Goal: Transaction & Acquisition: Download file/media

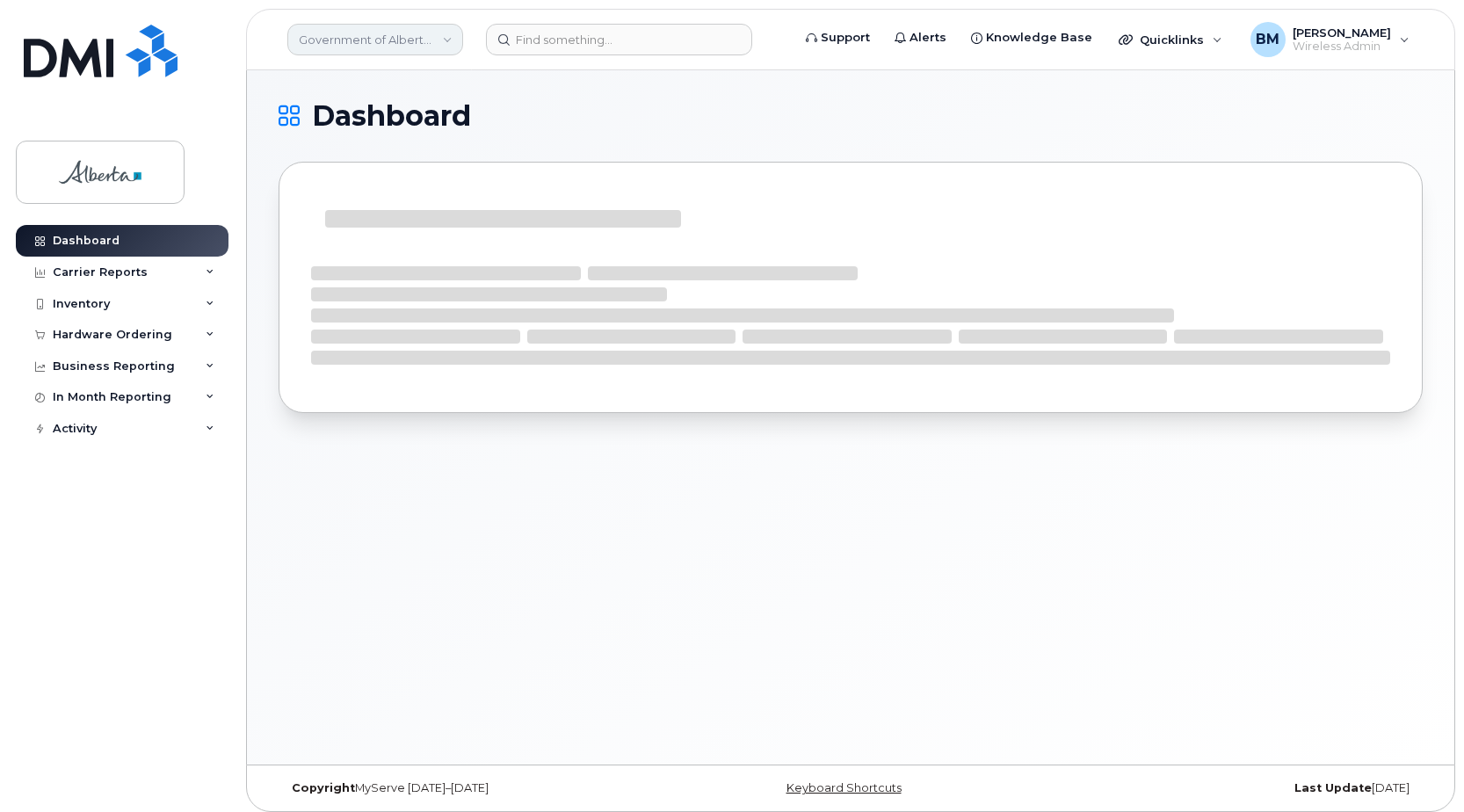
click at [409, 40] on link "Government of Alberta ([GEOGRAPHIC_DATA])" at bounding box center [376, 39] width 176 height 31
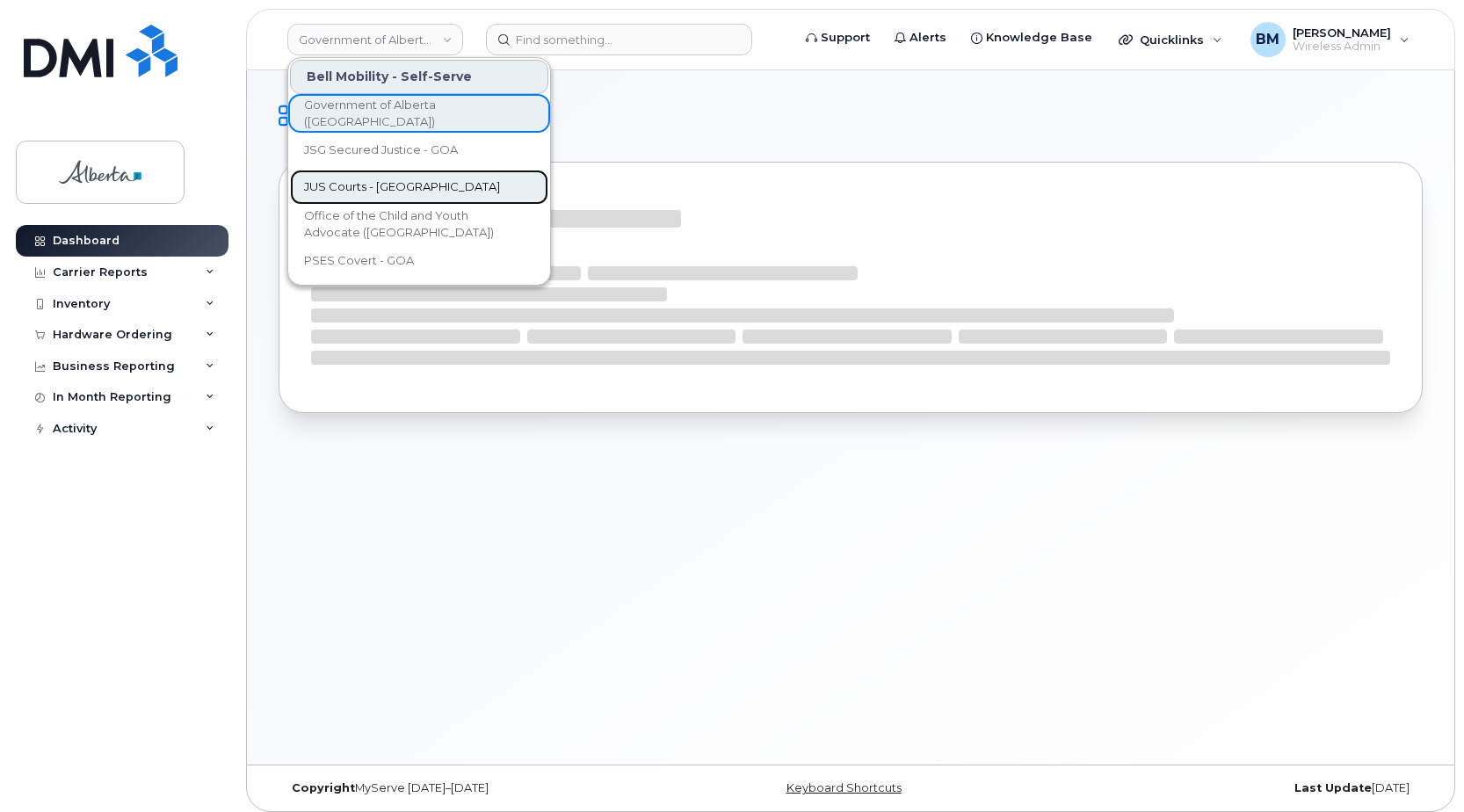
click at [390, 185] on span "JUS Courts - [GEOGRAPHIC_DATA]" at bounding box center [402, 187] width 196 height 18
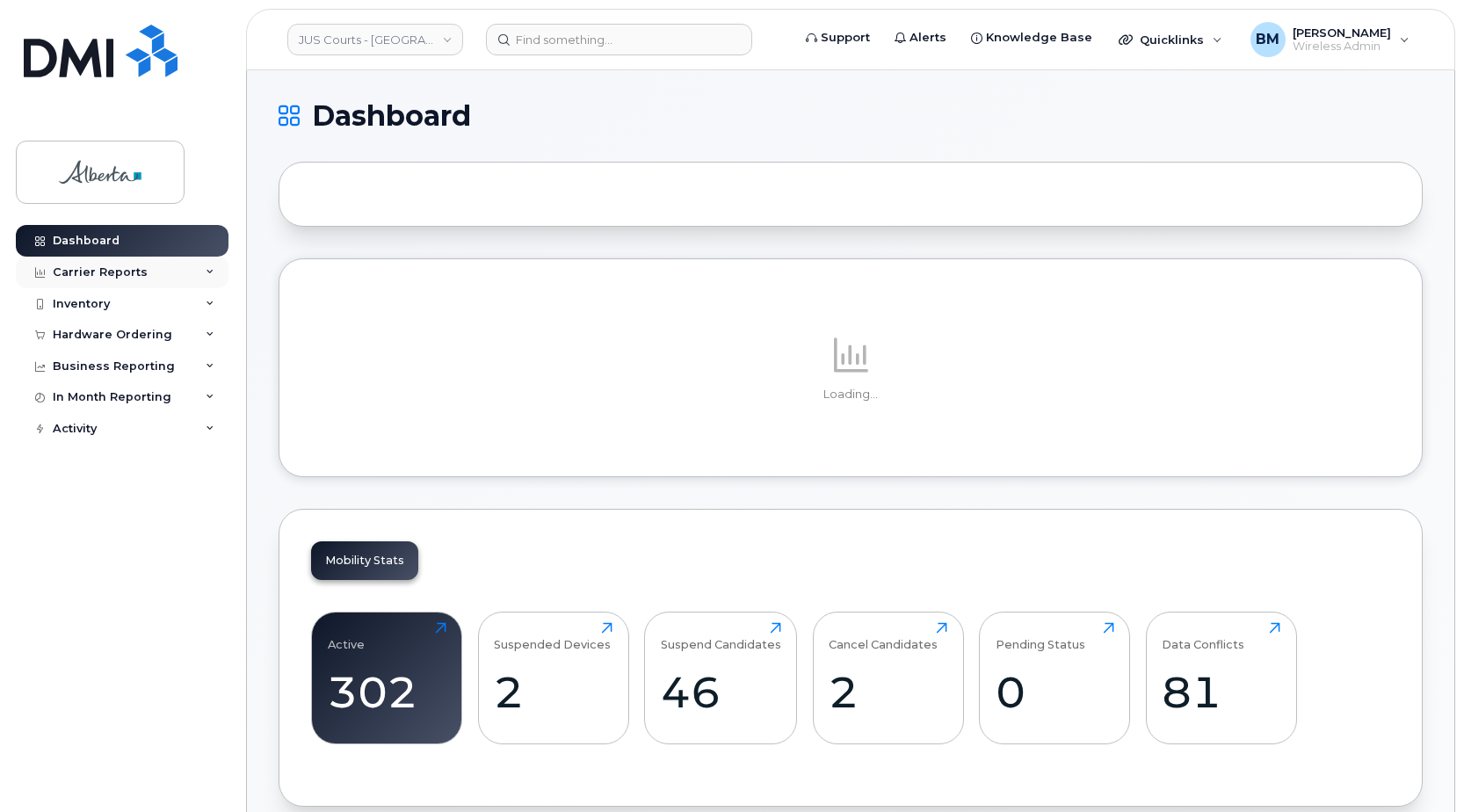
click at [113, 265] on div "Carrier Reports" at bounding box center [99, 272] width 95 height 14
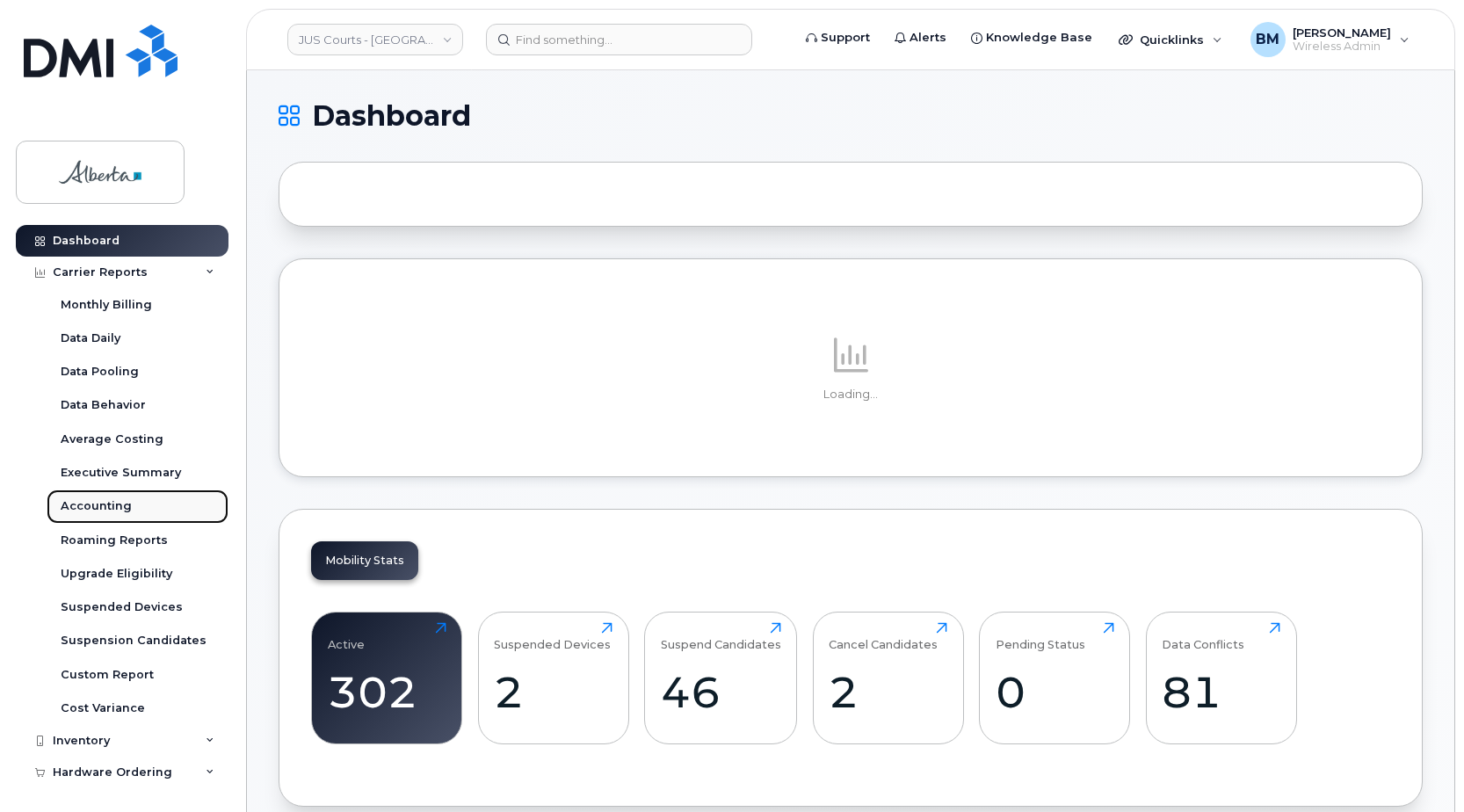
click at [110, 501] on div "Accounting" at bounding box center [96, 506] width 71 height 16
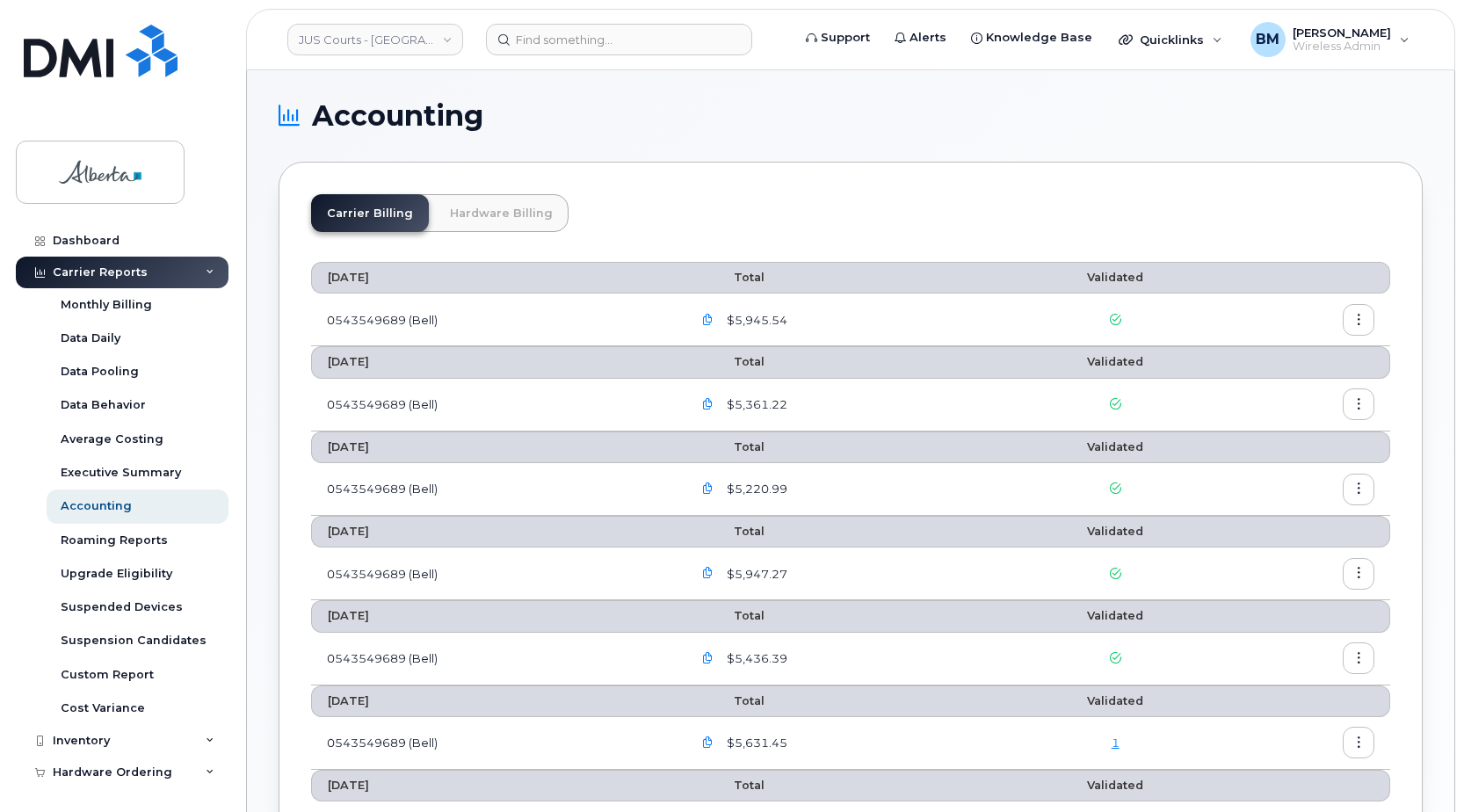
click at [508, 202] on link "Hardware Billing" at bounding box center [501, 213] width 135 height 38
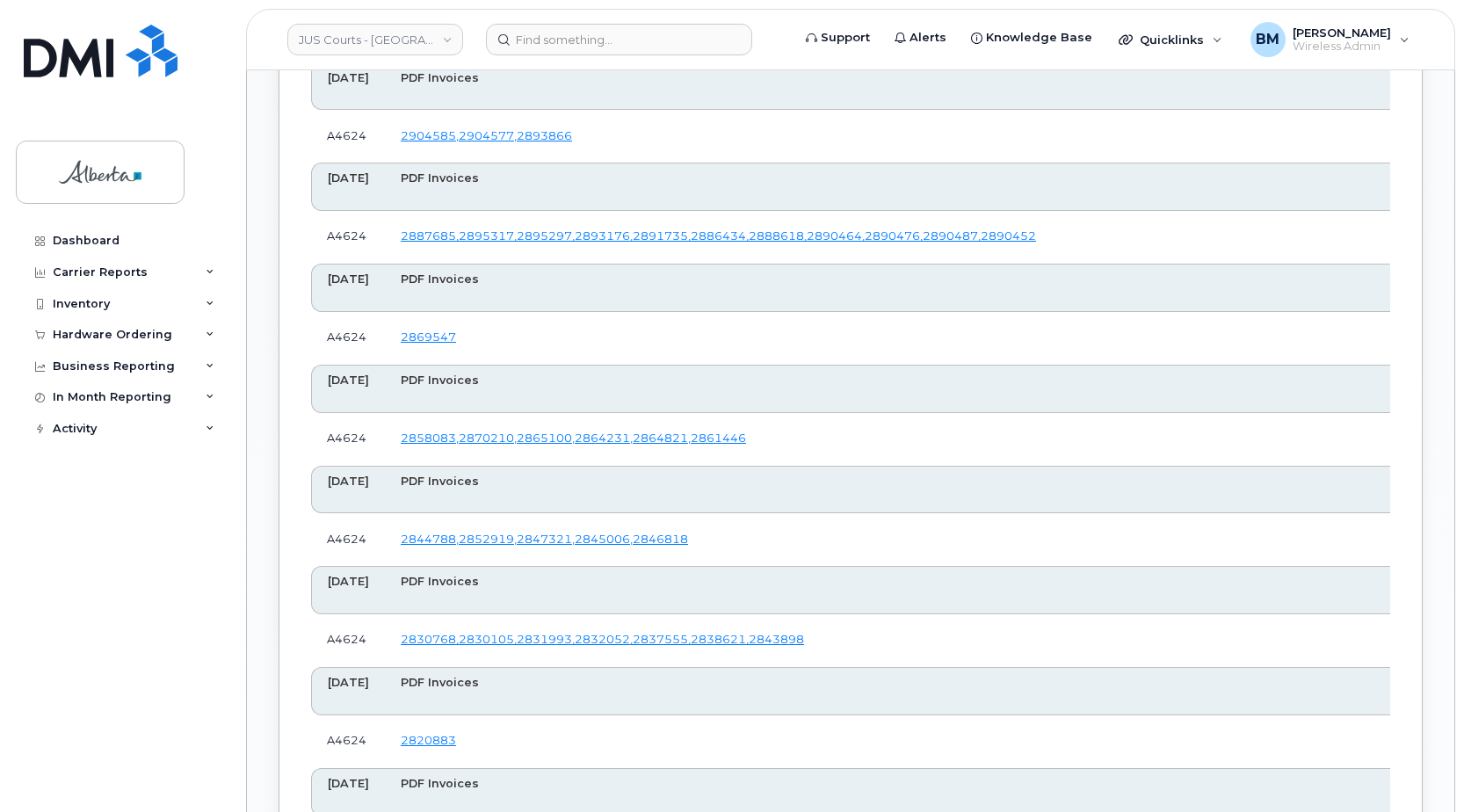
scroll to position [1230, 0]
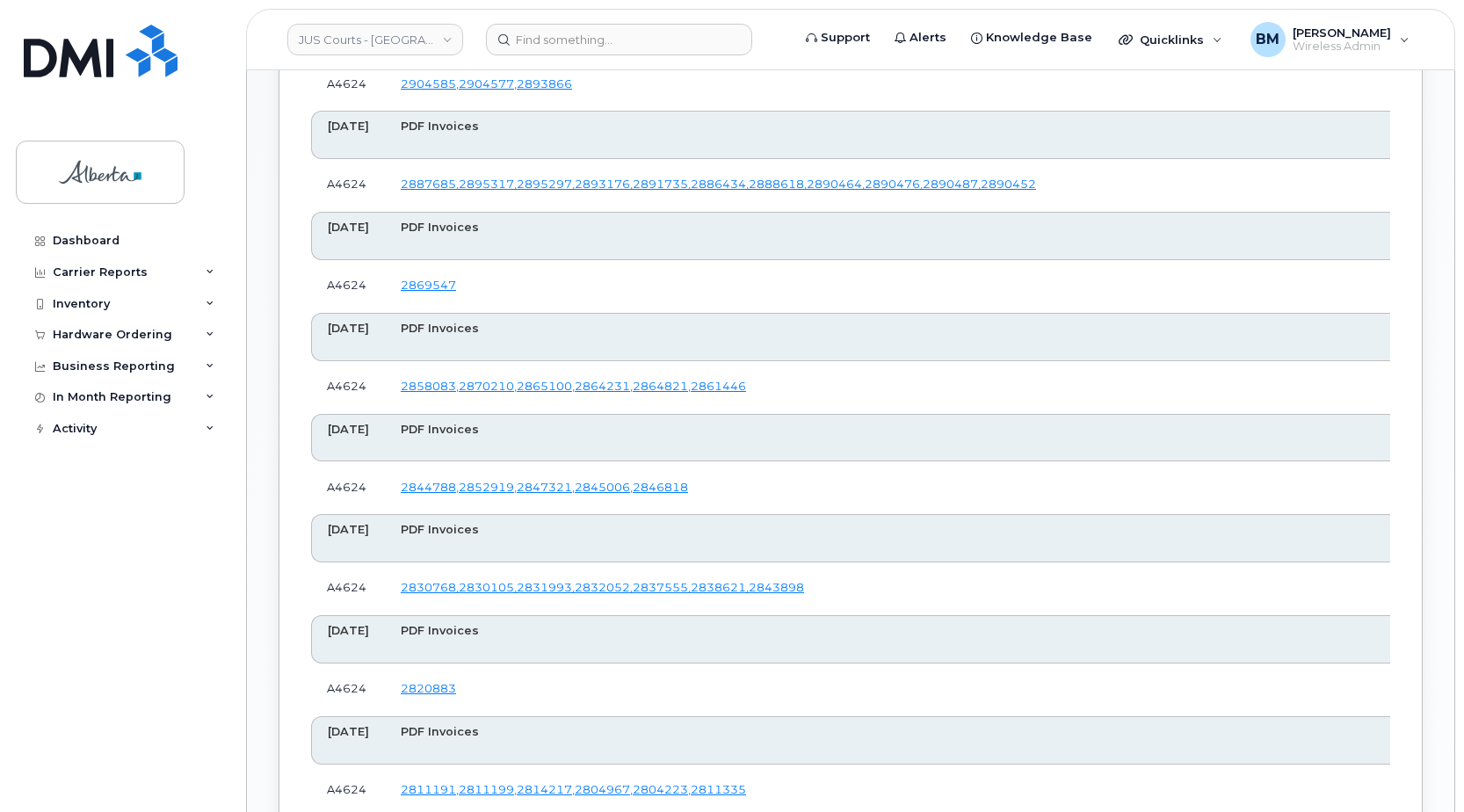
click at [752, 286] on td "2869547" at bounding box center [1444, 287] width 2117 height 53
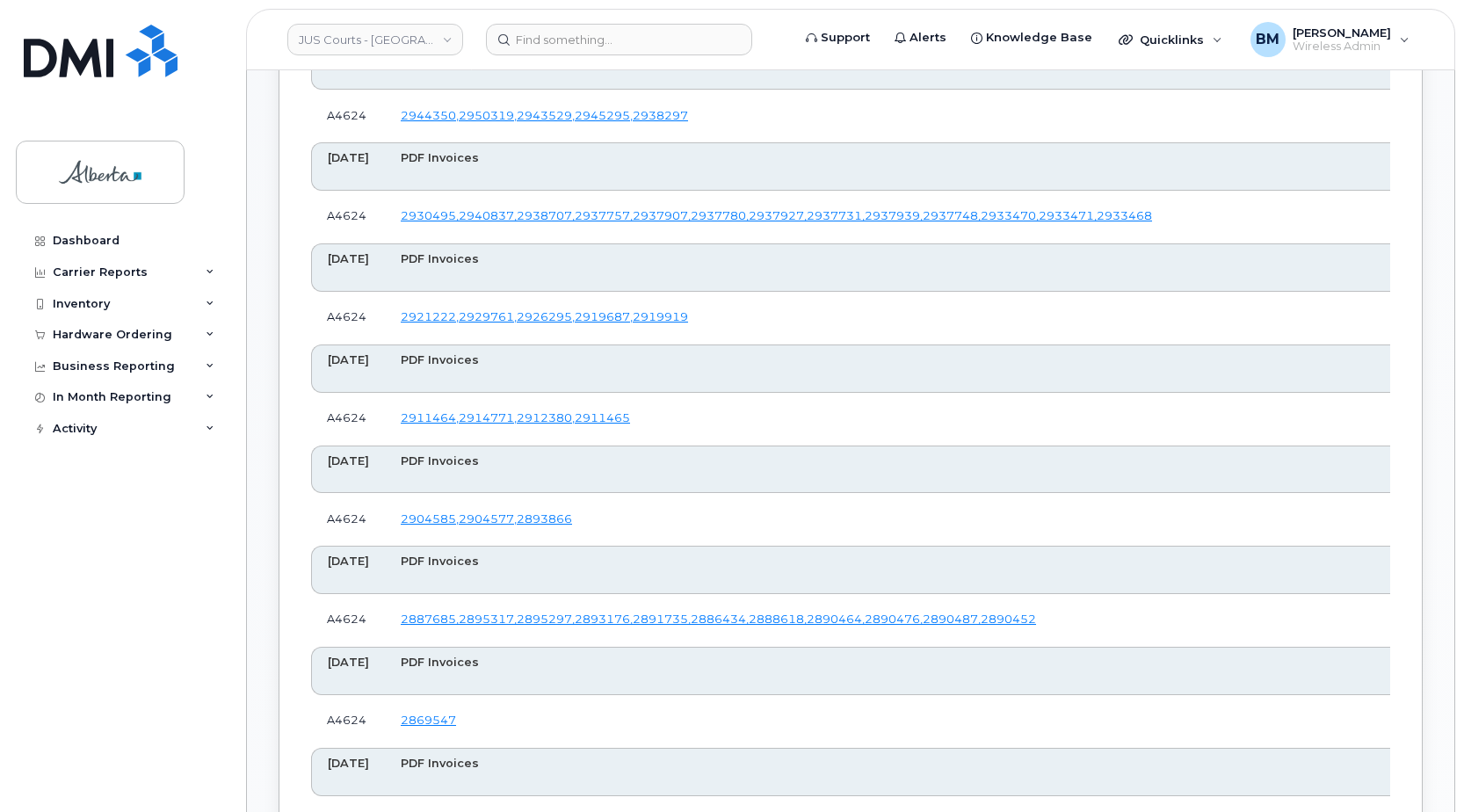
scroll to position [791, 0]
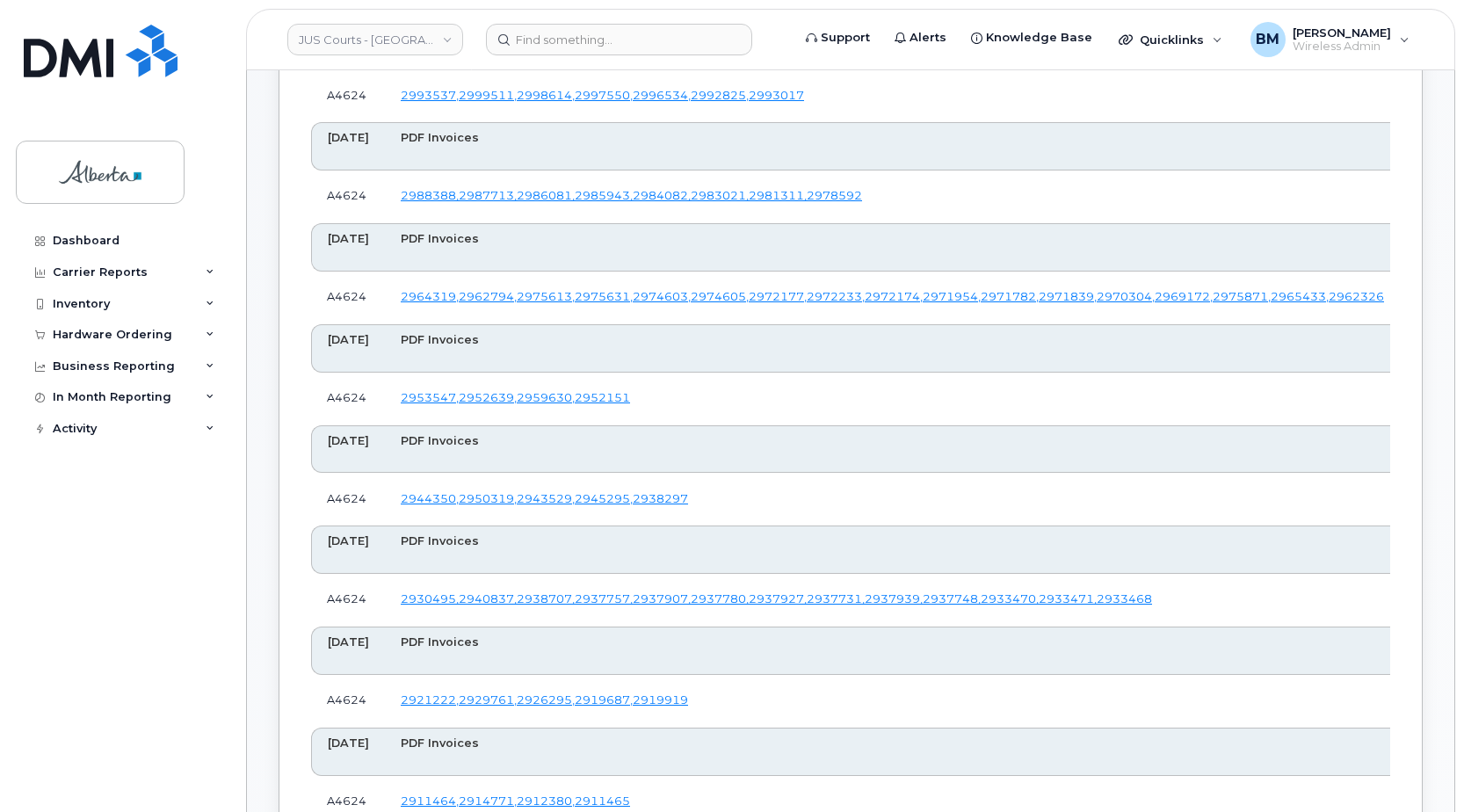
scroll to position [440, 0]
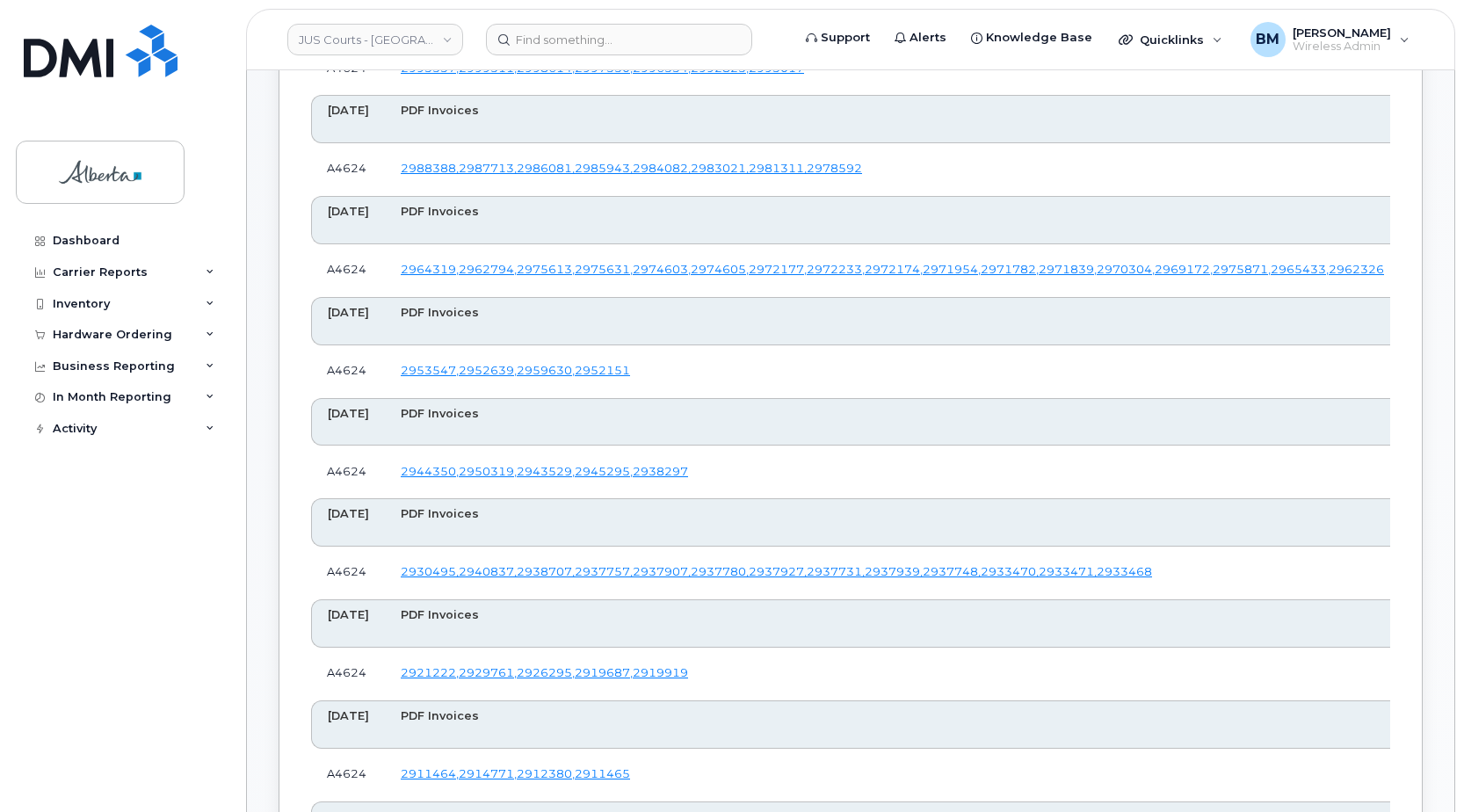
click at [771, 431] on th "PDF Invoices" at bounding box center [1444, 422] width 2117 height 49
